Goal: Information Seeking & Learning: Learn about a topic

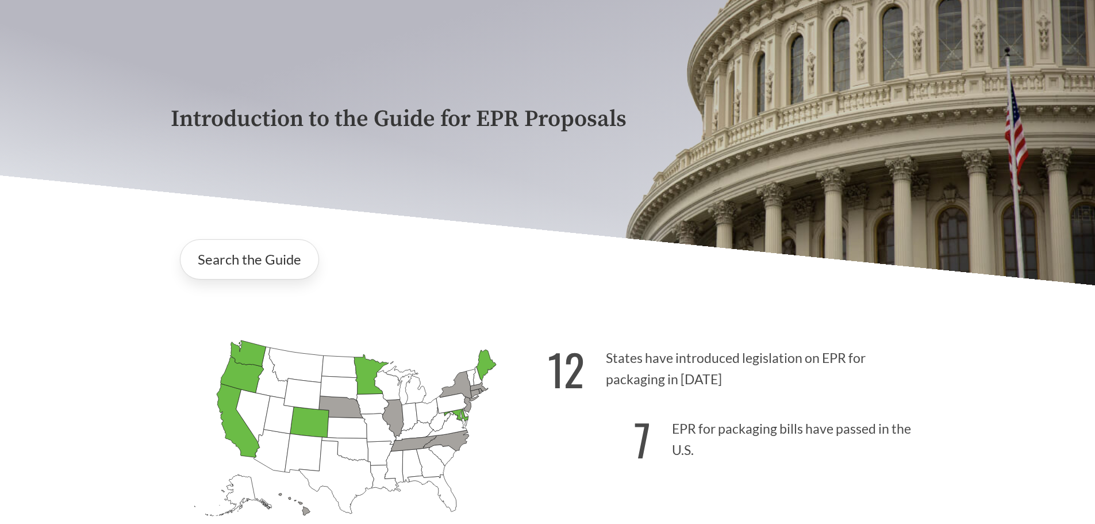
scroll to position [115, 0]
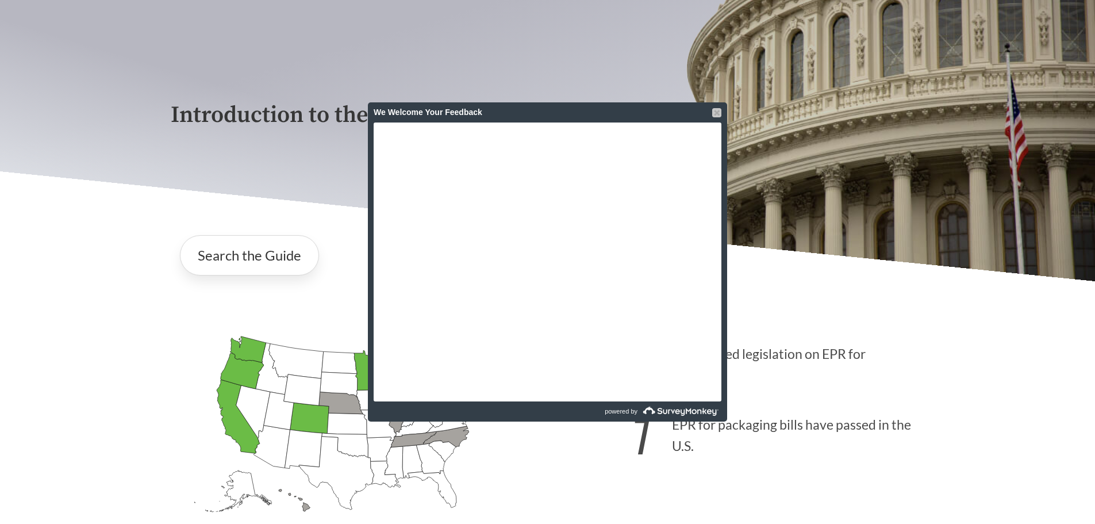
click at [713, 110] on div at bounding box center [716, 112] width 9 height 9
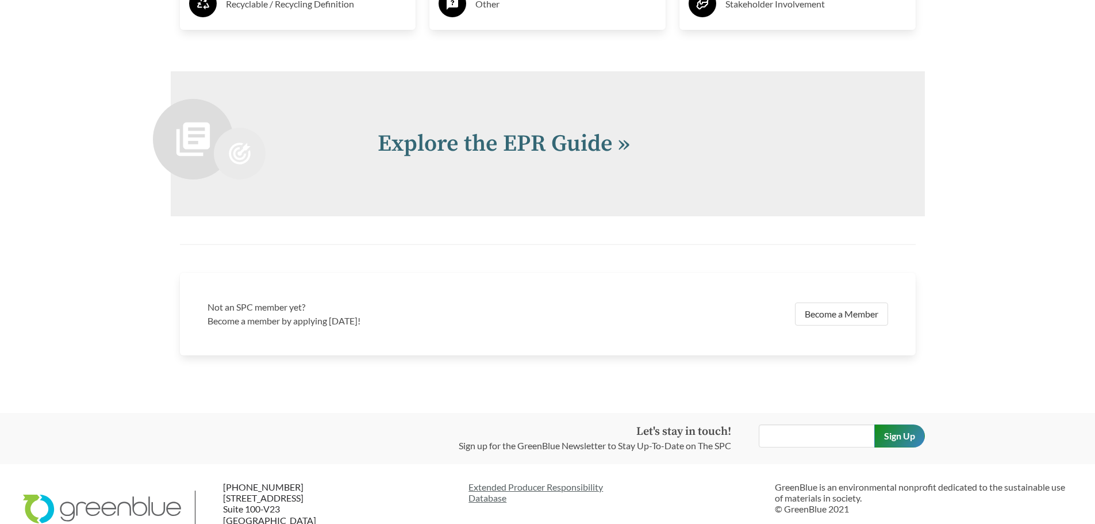
scroll to position [2537, 0]
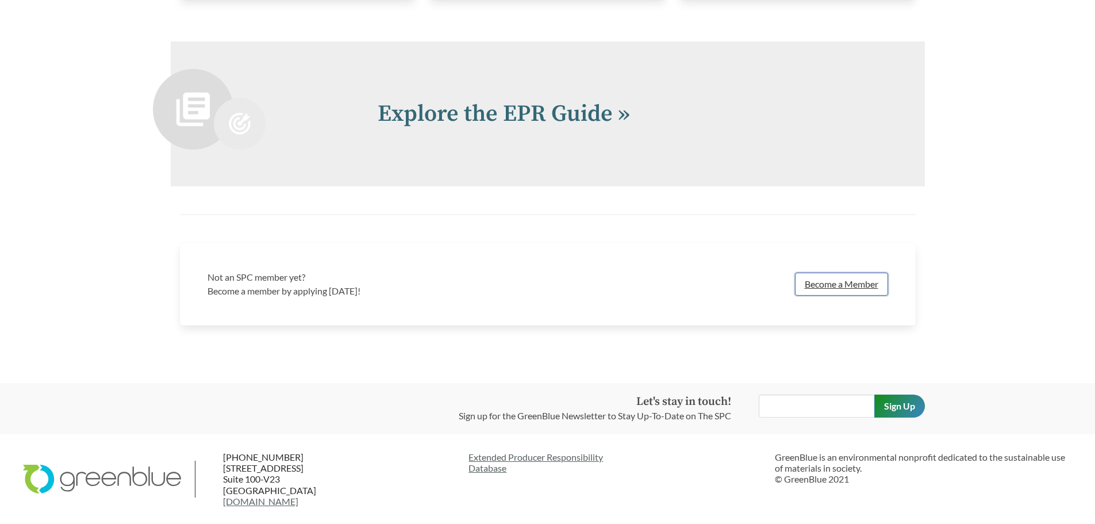
click at [824, 283] on link "Become a Member" at bounding box center [841, 283] width 93 height 23
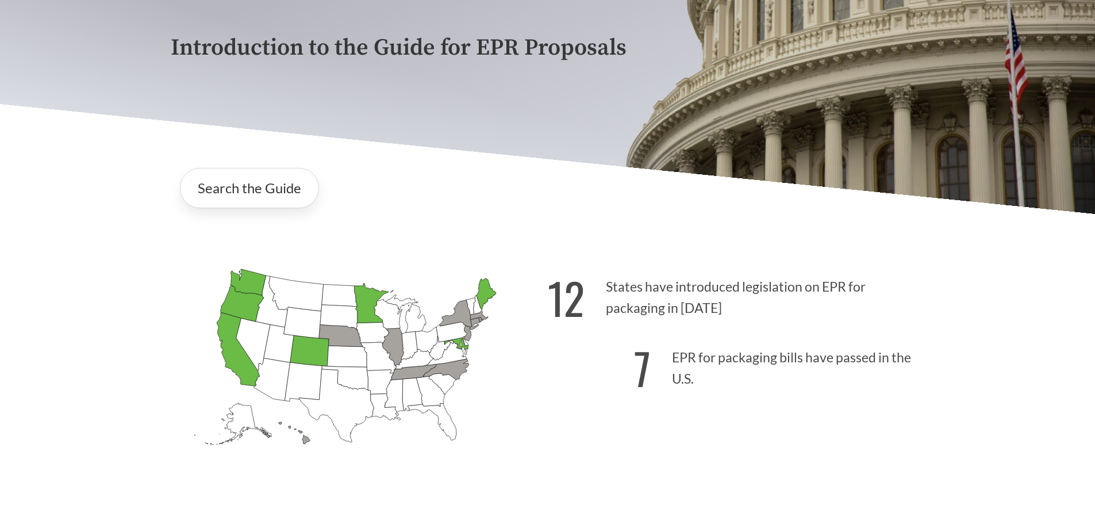
scroll to position [180, 0]
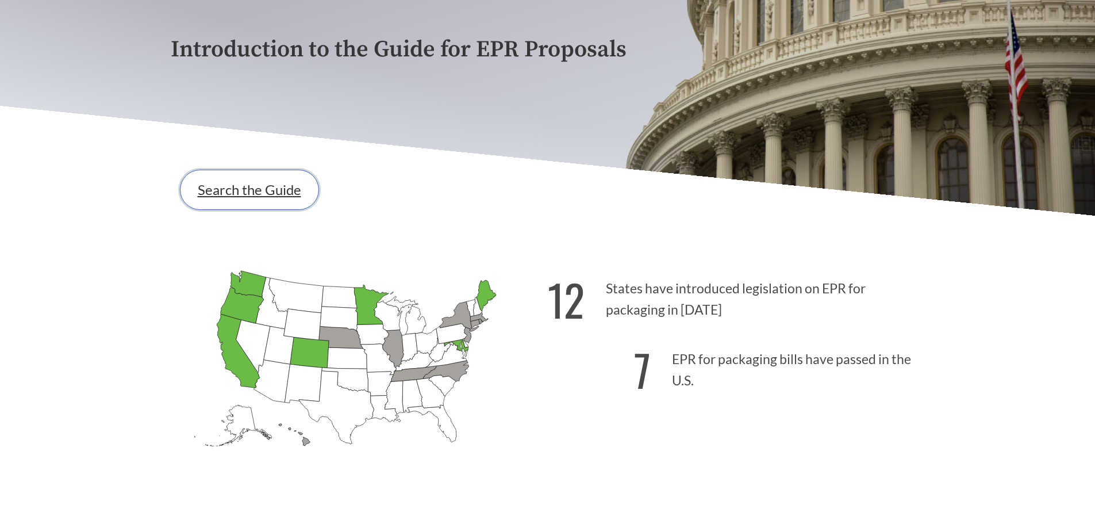
click at [257, 197] on link "Search the Guide" at bounding box center [249, 190] width 139 height 40
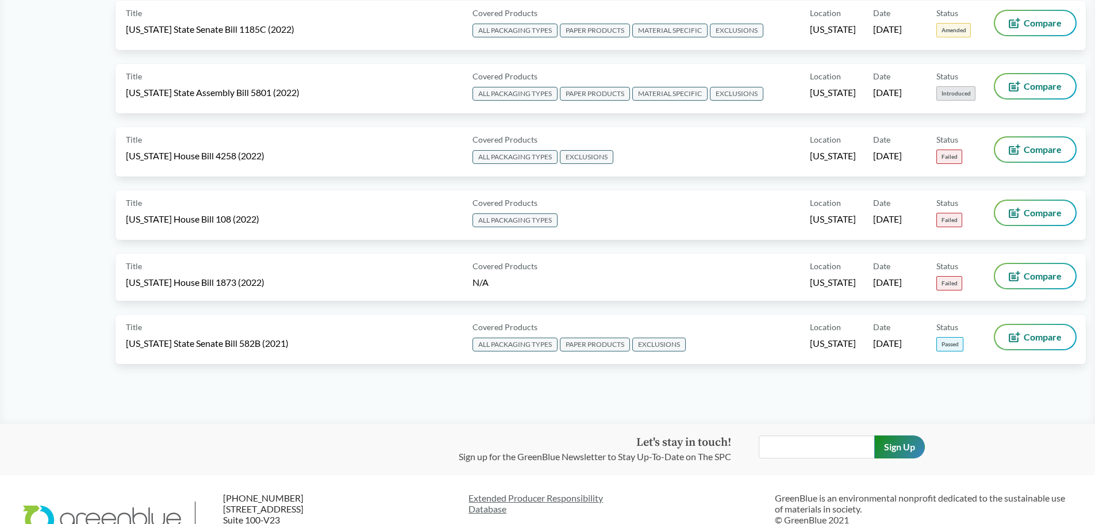
scroll to position [5805, 0]
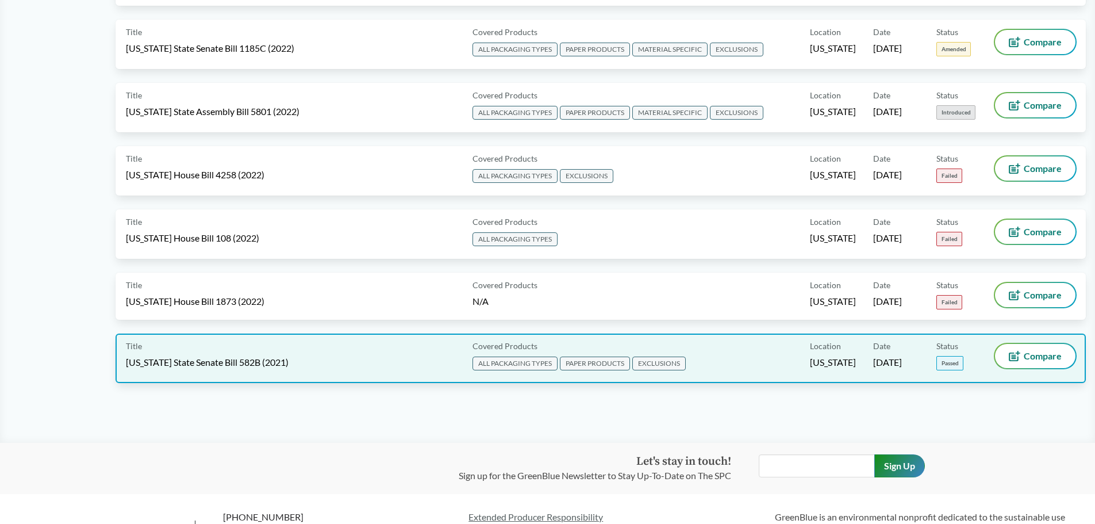
click at [128, 367] on span "[US_STATE] State Senate Bill 582B (2021)" at bounding box center [207, 362] width 163 height 13
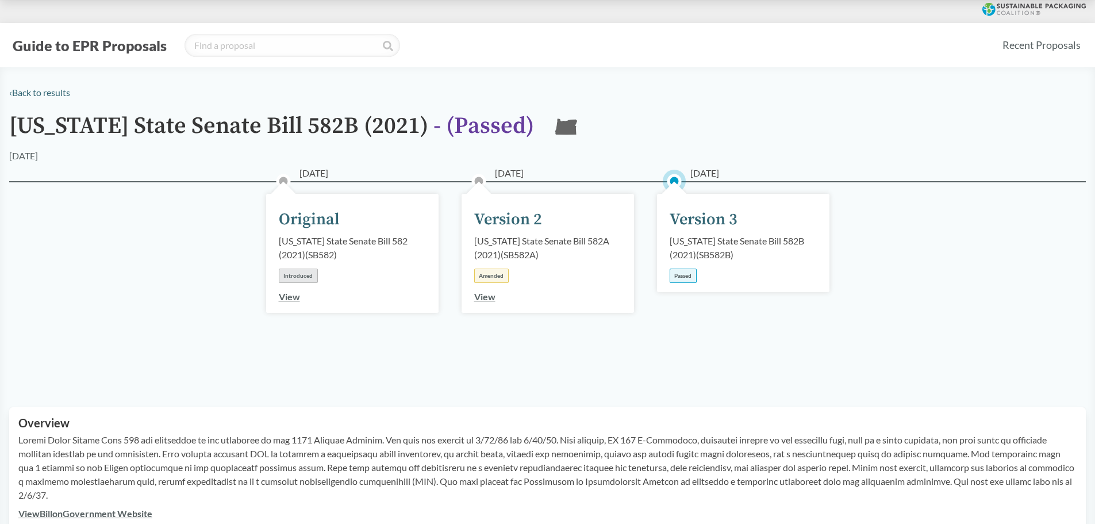
scroll to position [57, 0]
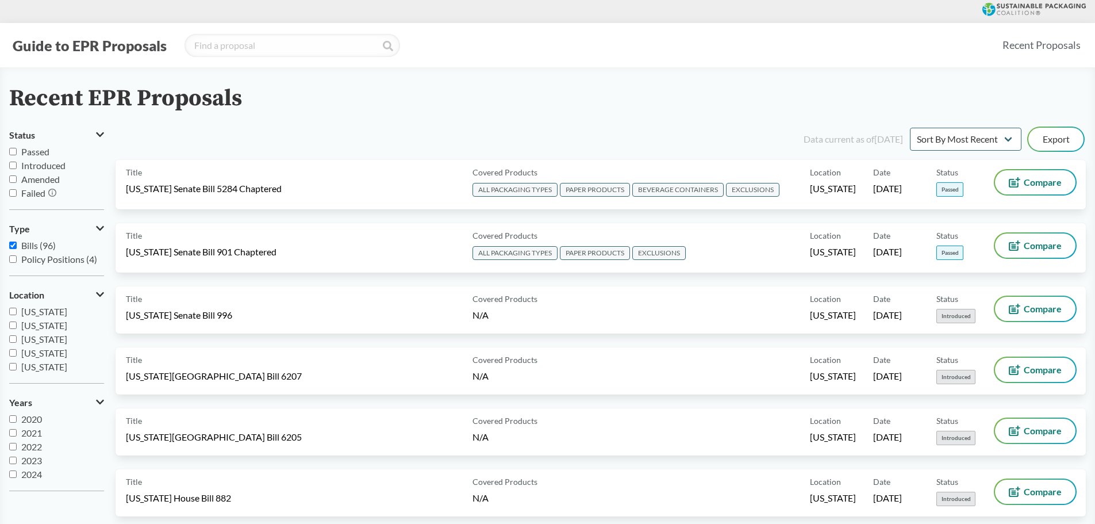
click at [12, 152] on input "Passed" at bounding box center [12, 151] width 7 height 7
checkbox input "true"
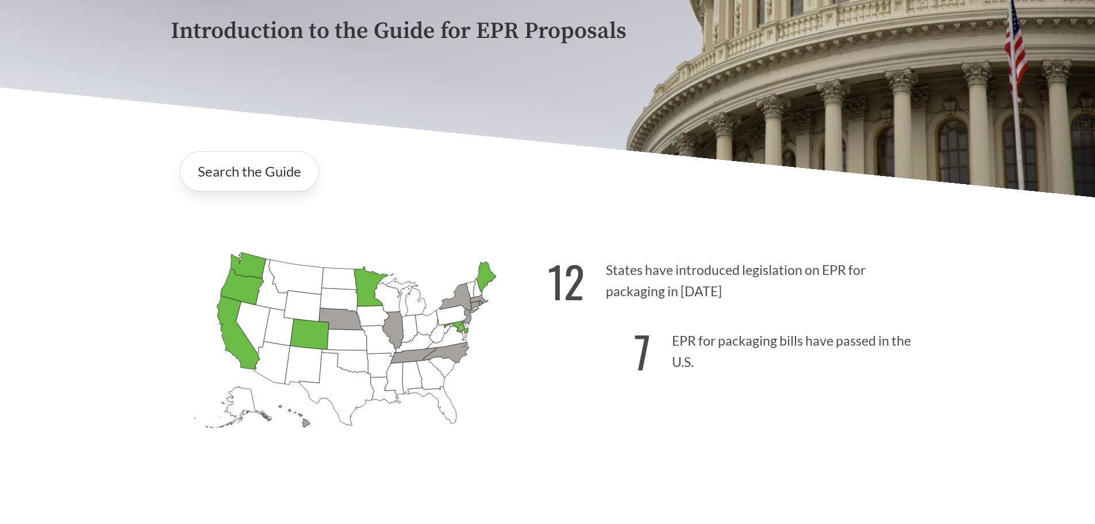
scroll to position [172, 0]
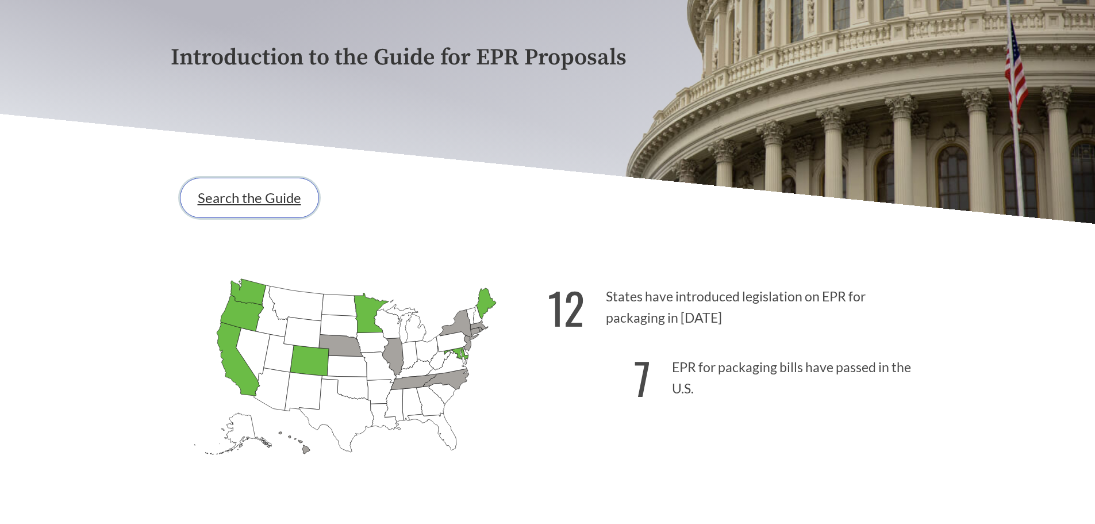
click at [222, 202] on link "Search the Guide" at bounding box center [249, 198] width 139 height 40
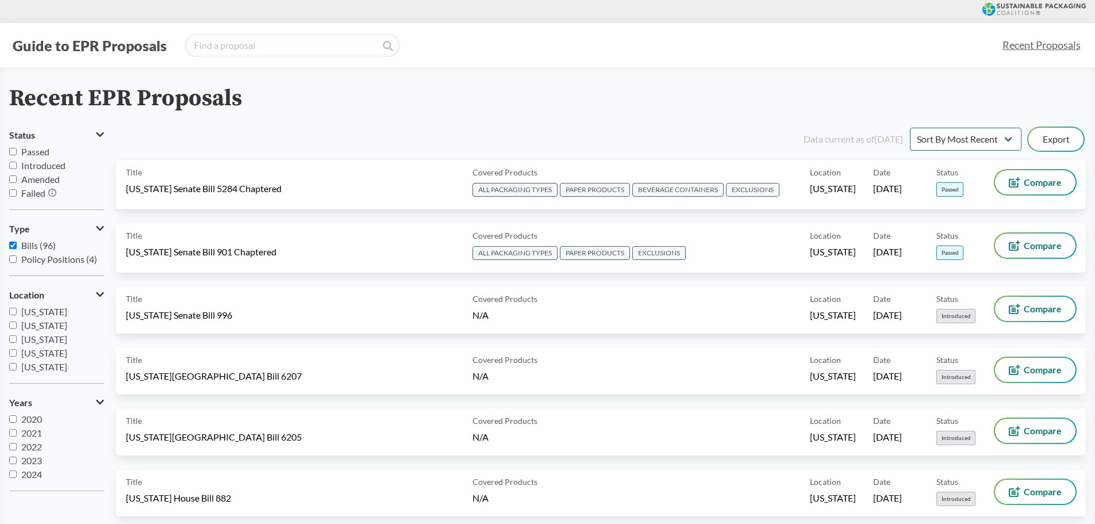
click at [14, 154] on input "Passed" at bounding box center [12, 151] width 7 height 7
checkbox input "true"
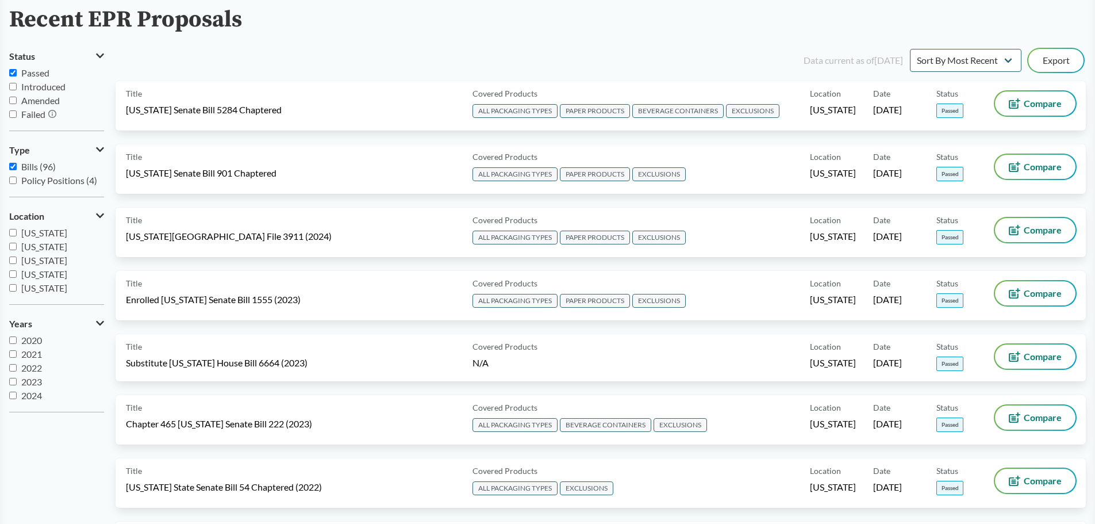
scroll to position [57, 0]
